Goal: Book appointment/travel/reservation

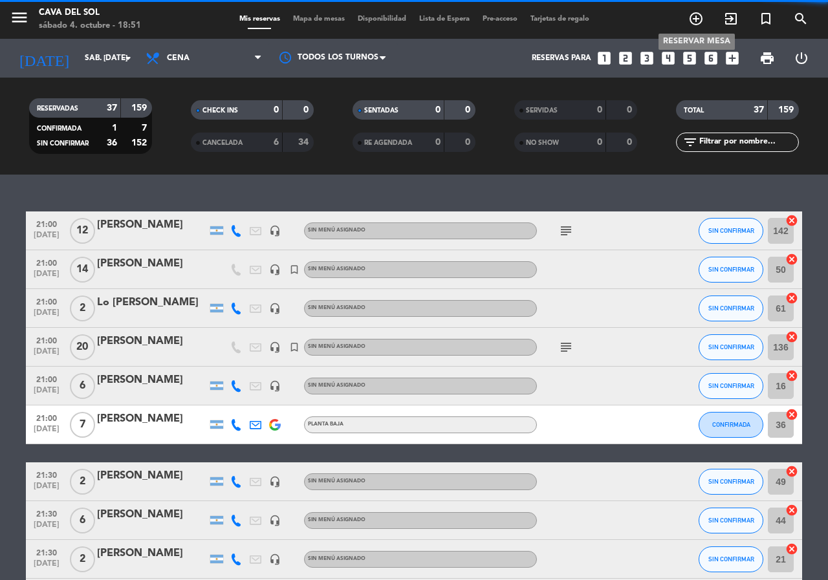
click at [696, 15] on icon "add_circle_outline" at bounding box center [696, 19] width 16 height 16
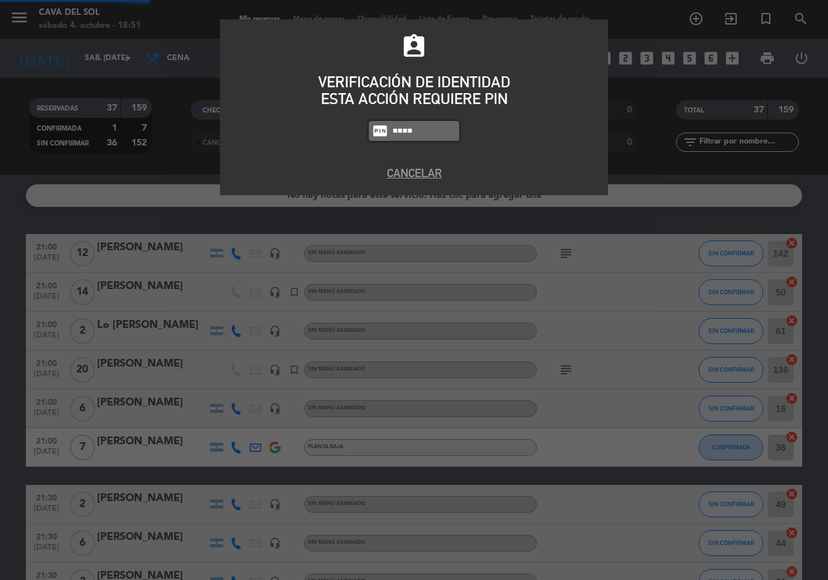
type input "7232"
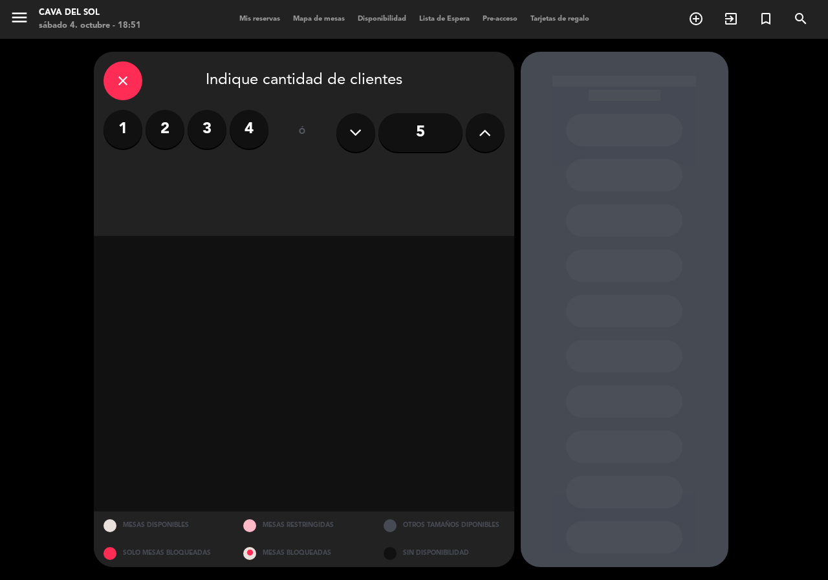
click at [173, 125] on label "2" at bounding box center [165, 129] width 39 height 39
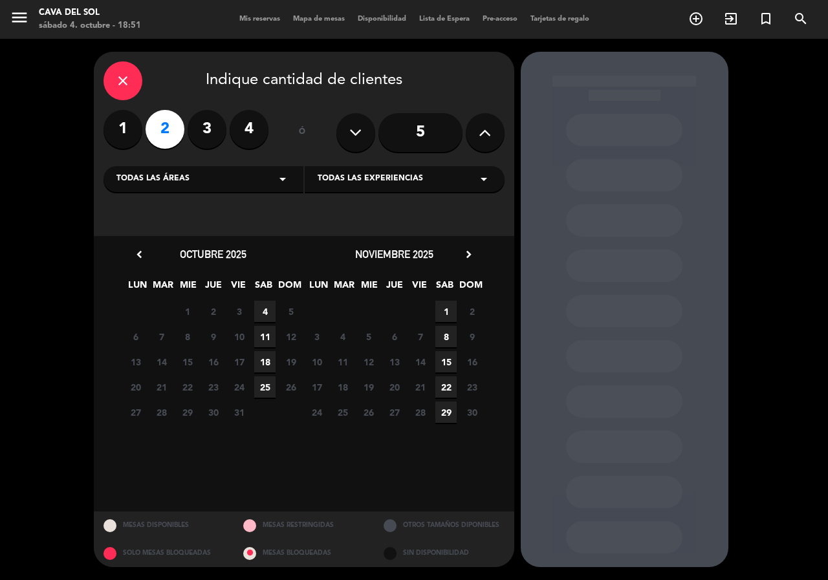
click at [266, 308] on span "4" at bounding box center [264, 311] width 21 height 21
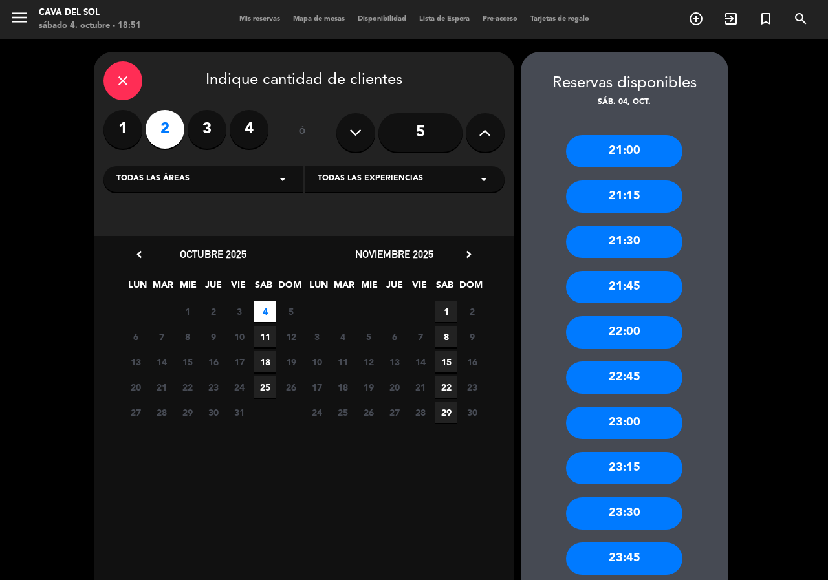
click at [635, 343] on div "22:00" at bounding box center [624, 332] width 116 height 32
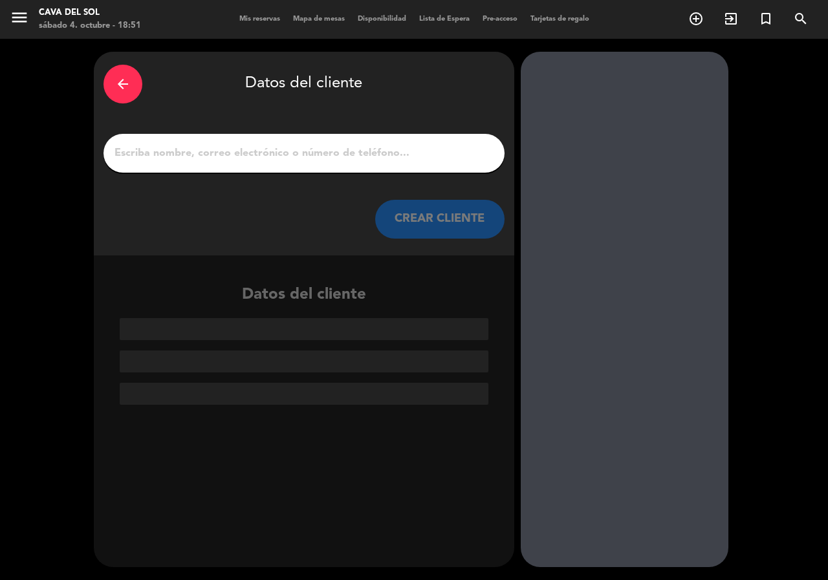
click at [177, 149] on input "1" at bounding box center [304, 153] width 382 height 18
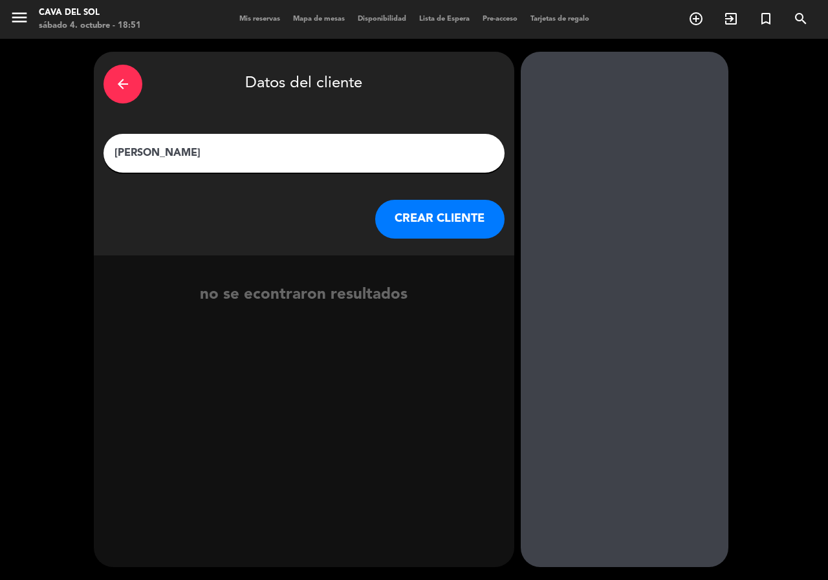
type input "[PERSON_NAME]"
click at [393, 210] on button "CREAR CLIENTE" at bounding box center [439, 219] width 129 height 39
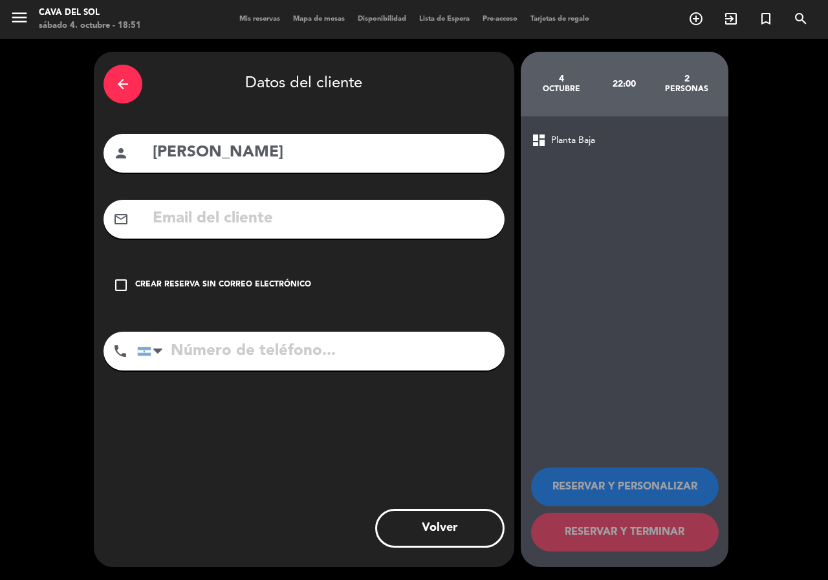
drag, startPoint x: 123, startPoint y: 284, endPoint x: 141, endPoint y: 296, distance: 21.9
click at [125, 284] on icon "check_box_outline_blank" at bounding box center [121, 285] width 16 height 16
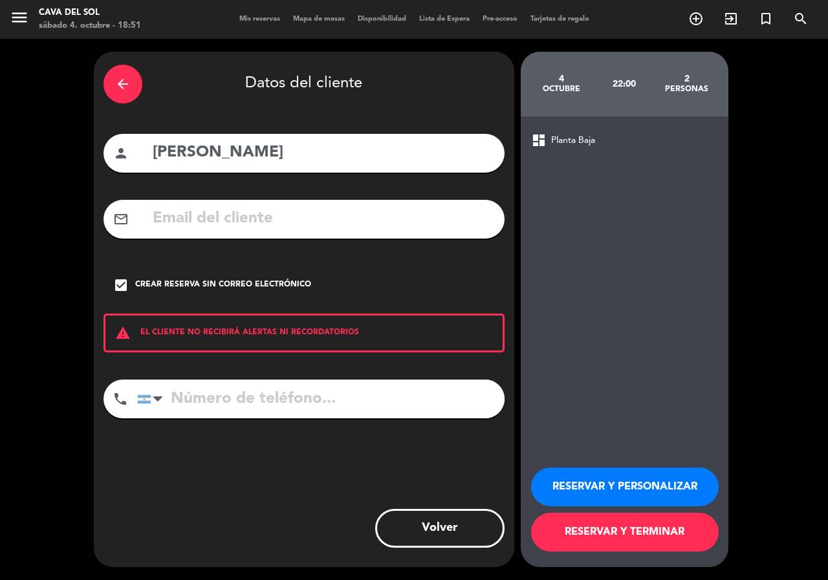
click at [186, 402] on input "tel" at bounding box center [320, 399] width 367 height 39
type input "3416947855"
click at [621, 487] on button "RESERVAR Y PERSONALIZAR" at bounding box center [625, 487] width 188 height 39
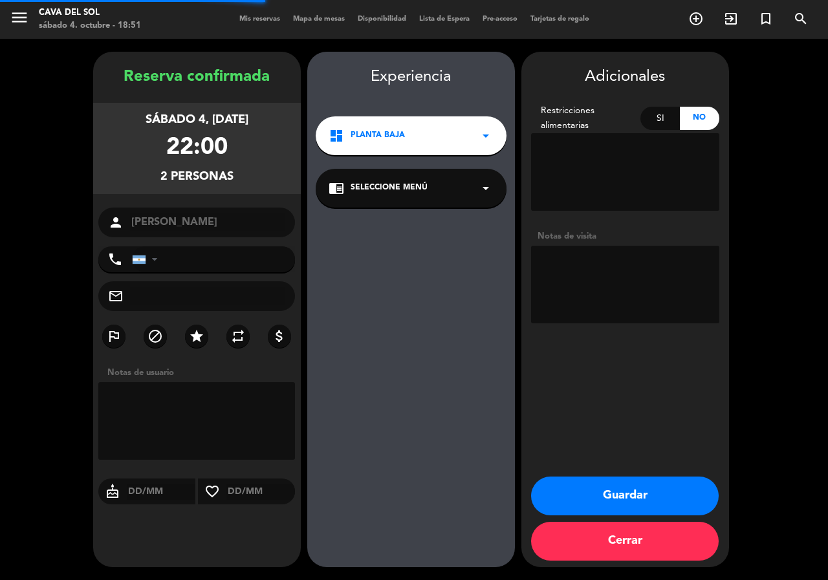
type input "[PHONE_NUMBER]"
click at [652, 524] on button "Cerrar" at bounding box center [625, 541] width 188 height 39
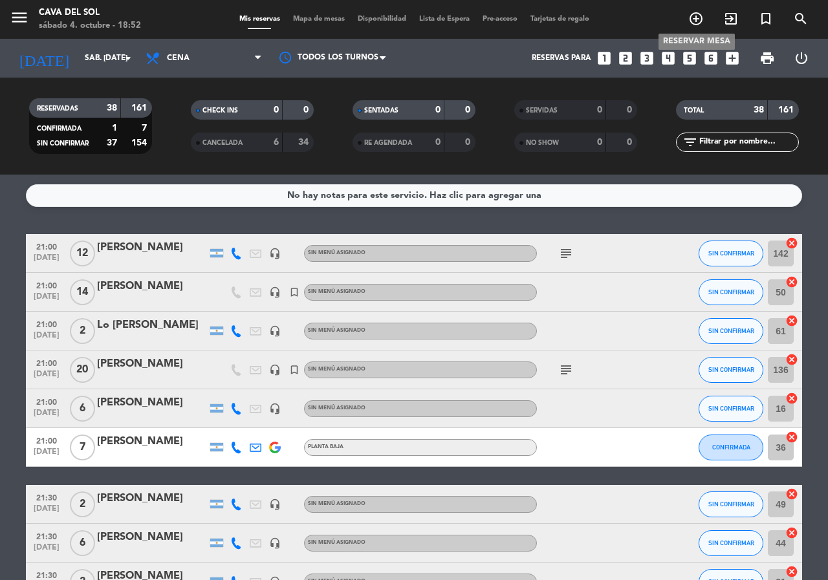
click at [697, 21] on icon "add_circle_outline" at bounding box center [696, 19] width 16 height 16
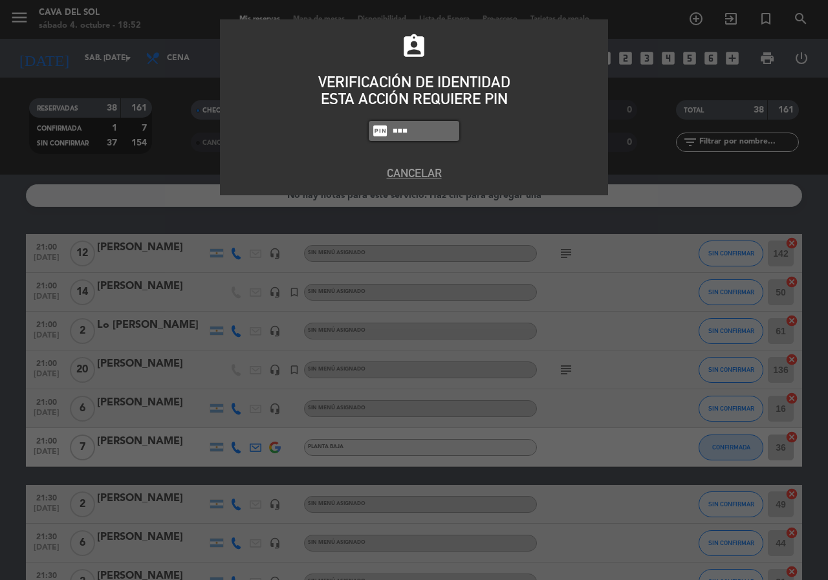
type input "7232"
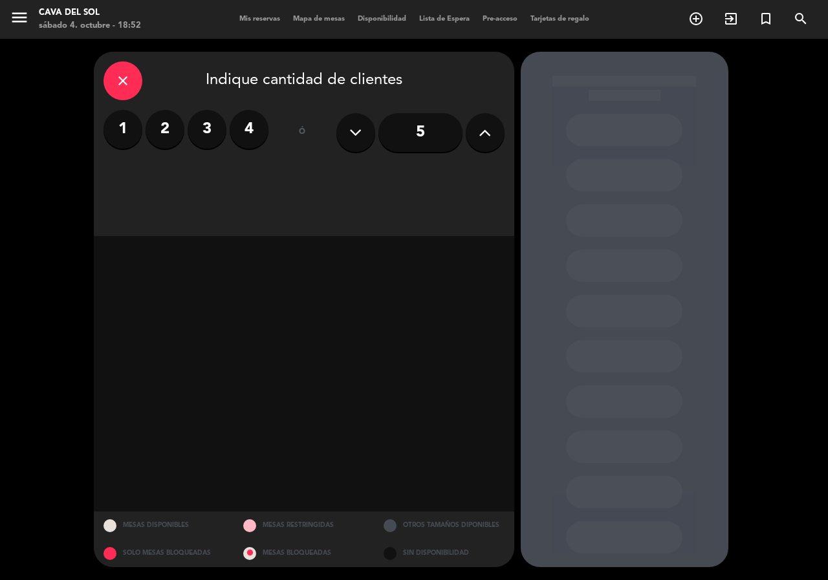
click at [164, 126] on label "2" at bounding box center [165, 129] width 39 height 39
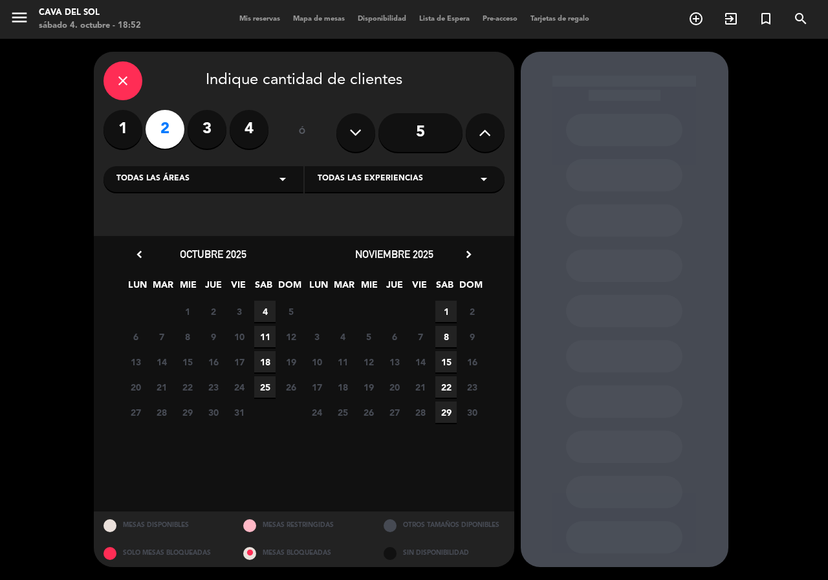
click at [262, 311] on span "4" at bounding box center [264, 311] width 21 height 21
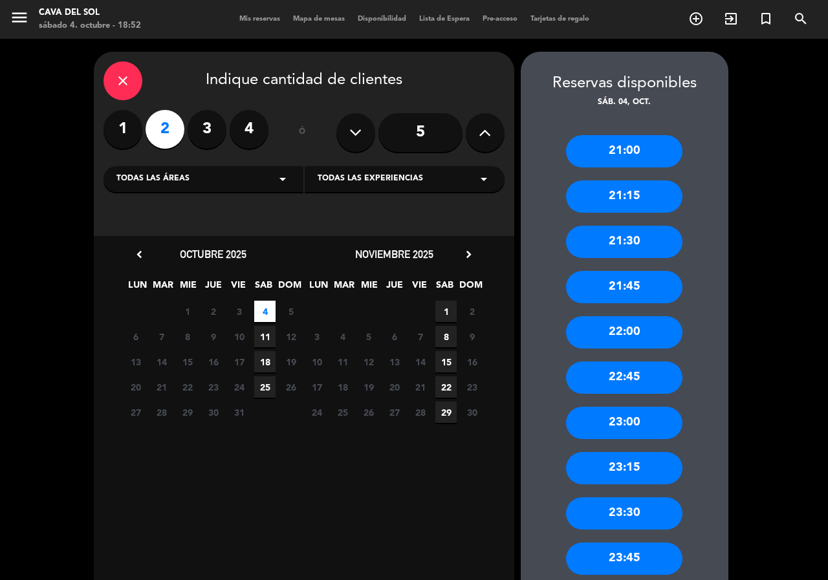
drag, startPoint x: 605, startPoint y: 335, endPoint x: 581, endPoint y: 325, distance: 25.5
click at [602, 333] on div "22:00" at bounding box center [624, 332] width 116 height 32
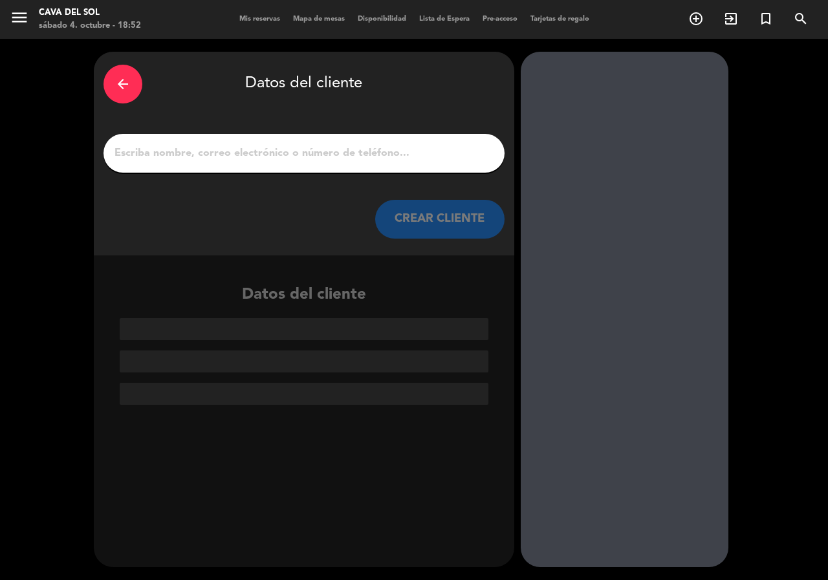
click at [234, 155] on input "1" at bounding box center [304, 153] width 382 height 18
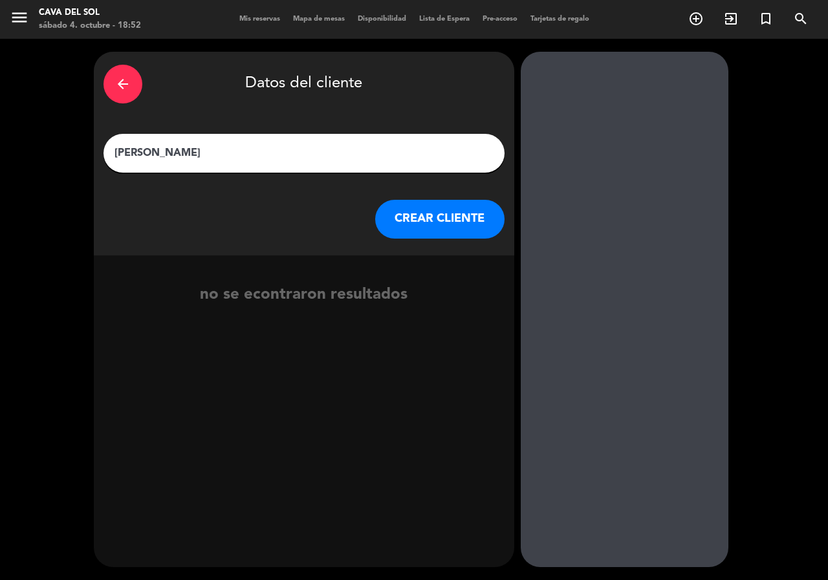
type input "[PERSON_NAME]"
click at [131, 84] on div "arrow_back" at bounding box center [122, 84] width 39 height 39
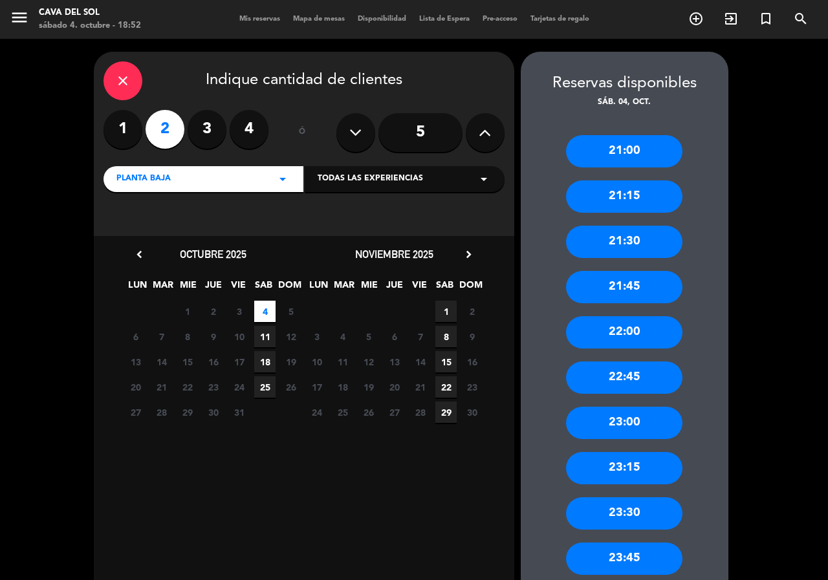
click at [127, 82] on icon "close" at bounding box center [123, 81] width 16 height 16
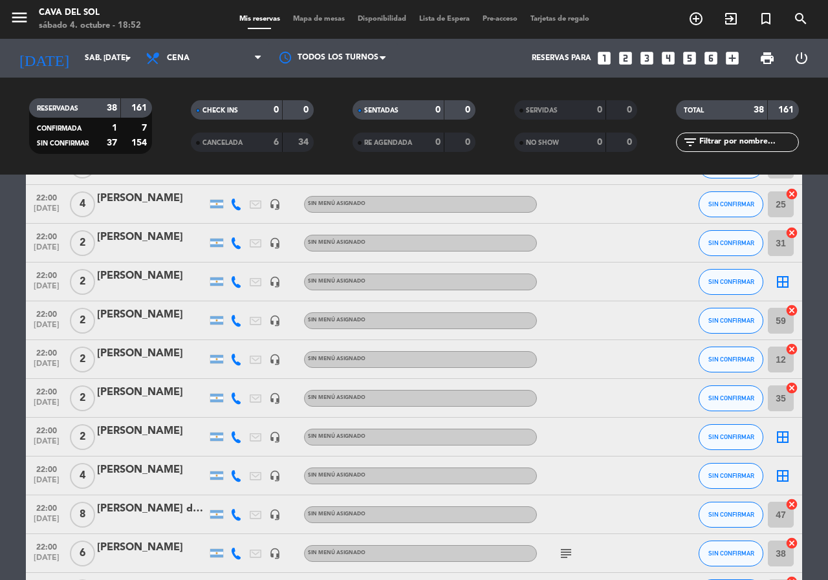
scroll to position [878, 0]
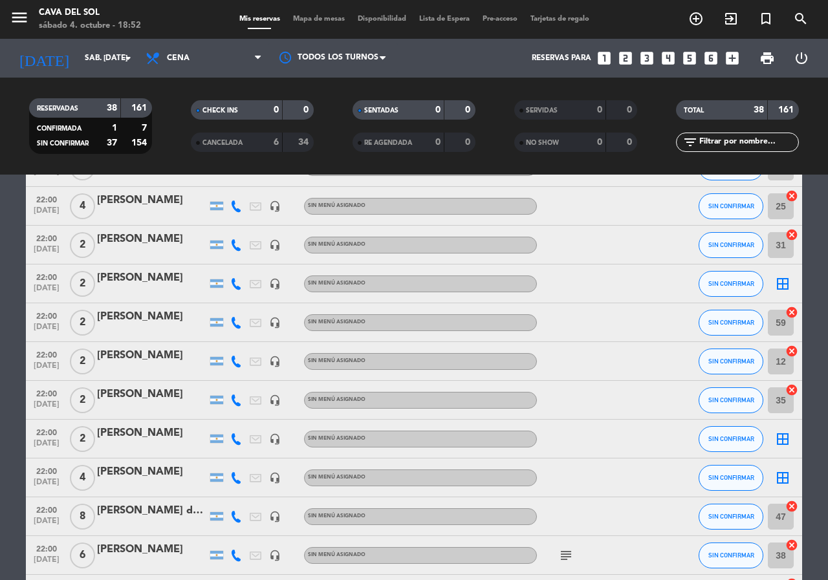
click at [151, 435] on div "[PERSON_NAME]" at bounding box center [152, 433] width 110 height 17
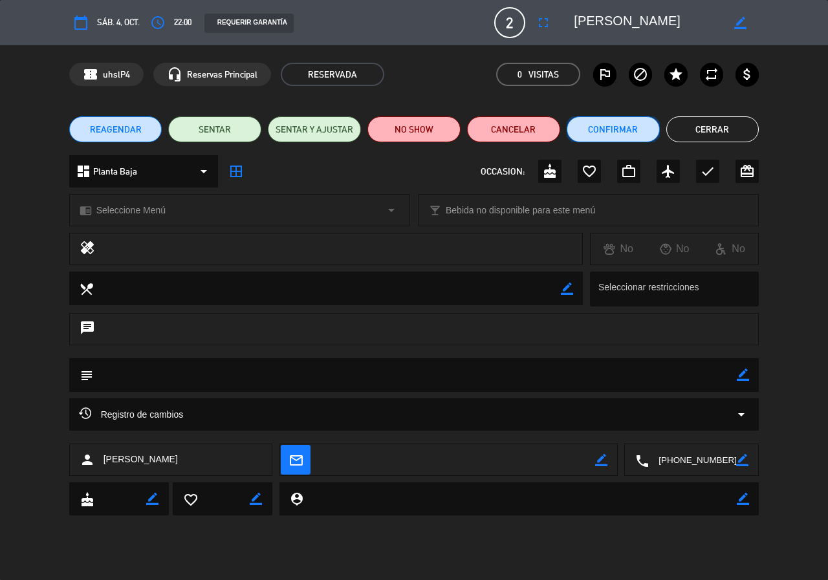
click at [614, 127] on button "Confirmar" at bounding box center [613, 129] width 93 height 26
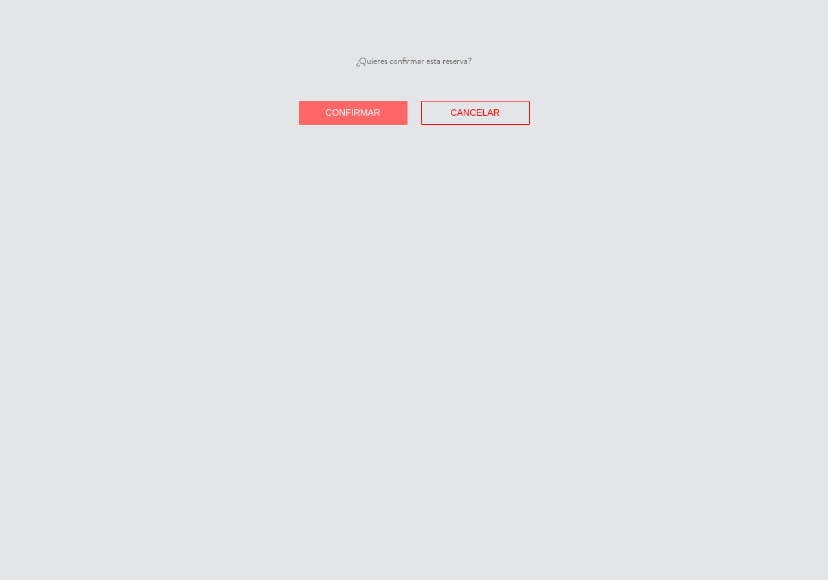
click at [353, 114] on span "Confirmar" at bounding box center [352, 112] width 55 height 10
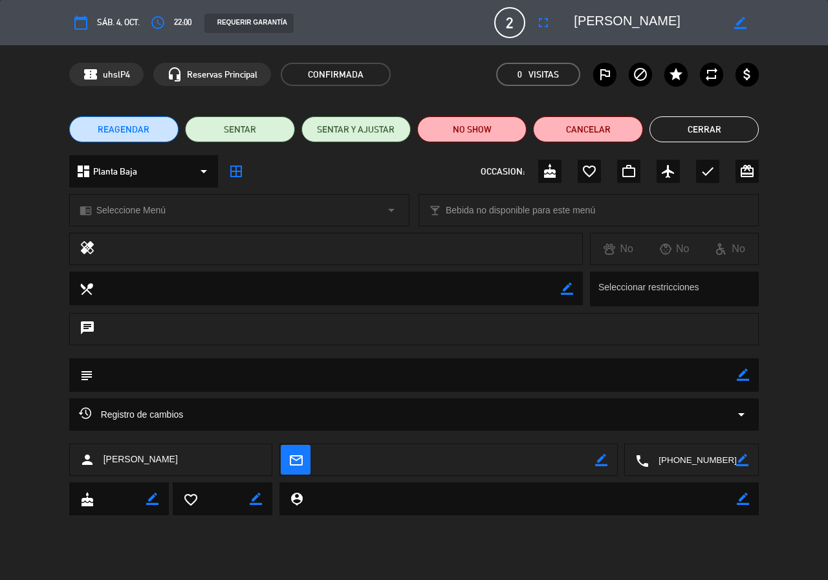
click at [710, 124] on button "Cerrar" at bounding box center [703, 129] width 109 height 26
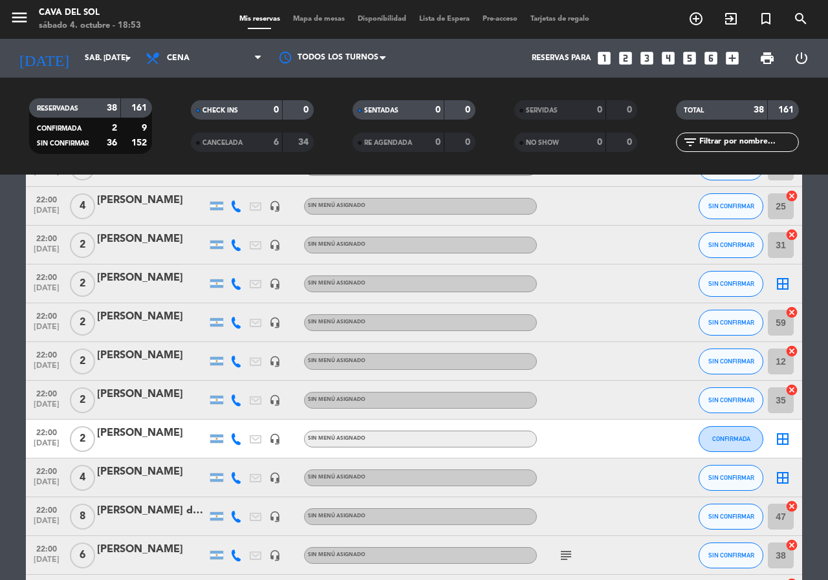
click at [186, 450] on div at bounding box center [152, 447] width 110 height 10
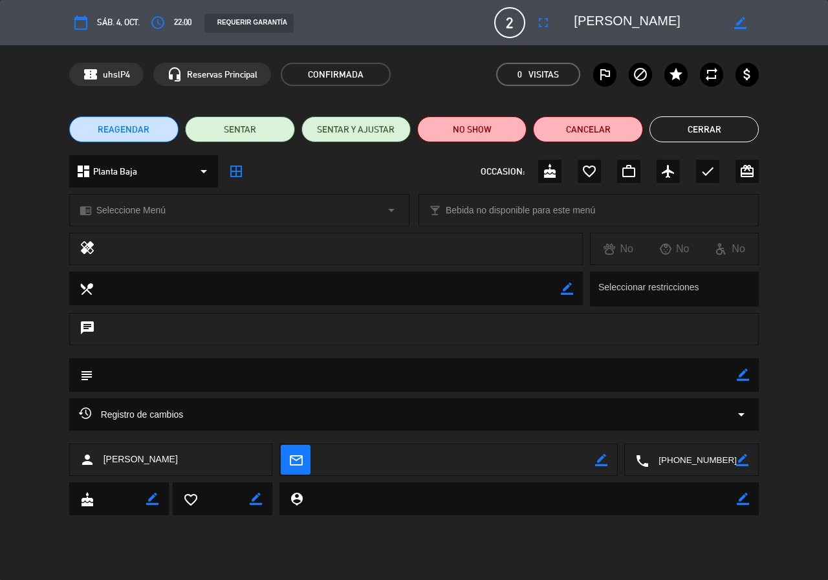
click at [698, 123] on button "Cerrar" at bounding box center [703, 129] width 109 height 26
